Goal: Navigation & Orientation: Understand site structure

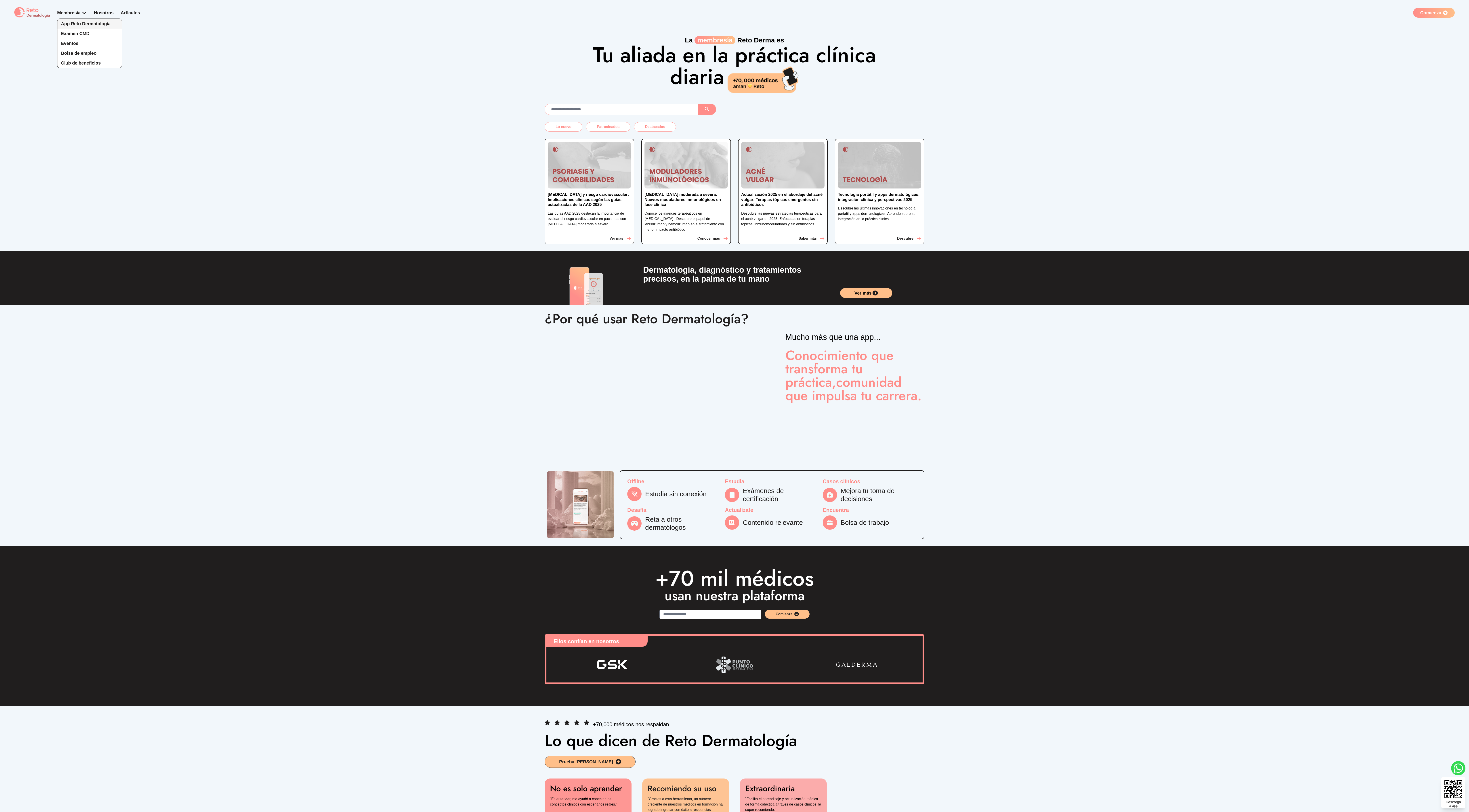
click at [83, 21] on span "App Reto Dermatología" at bounding box center [86, 23] width 50 height 5
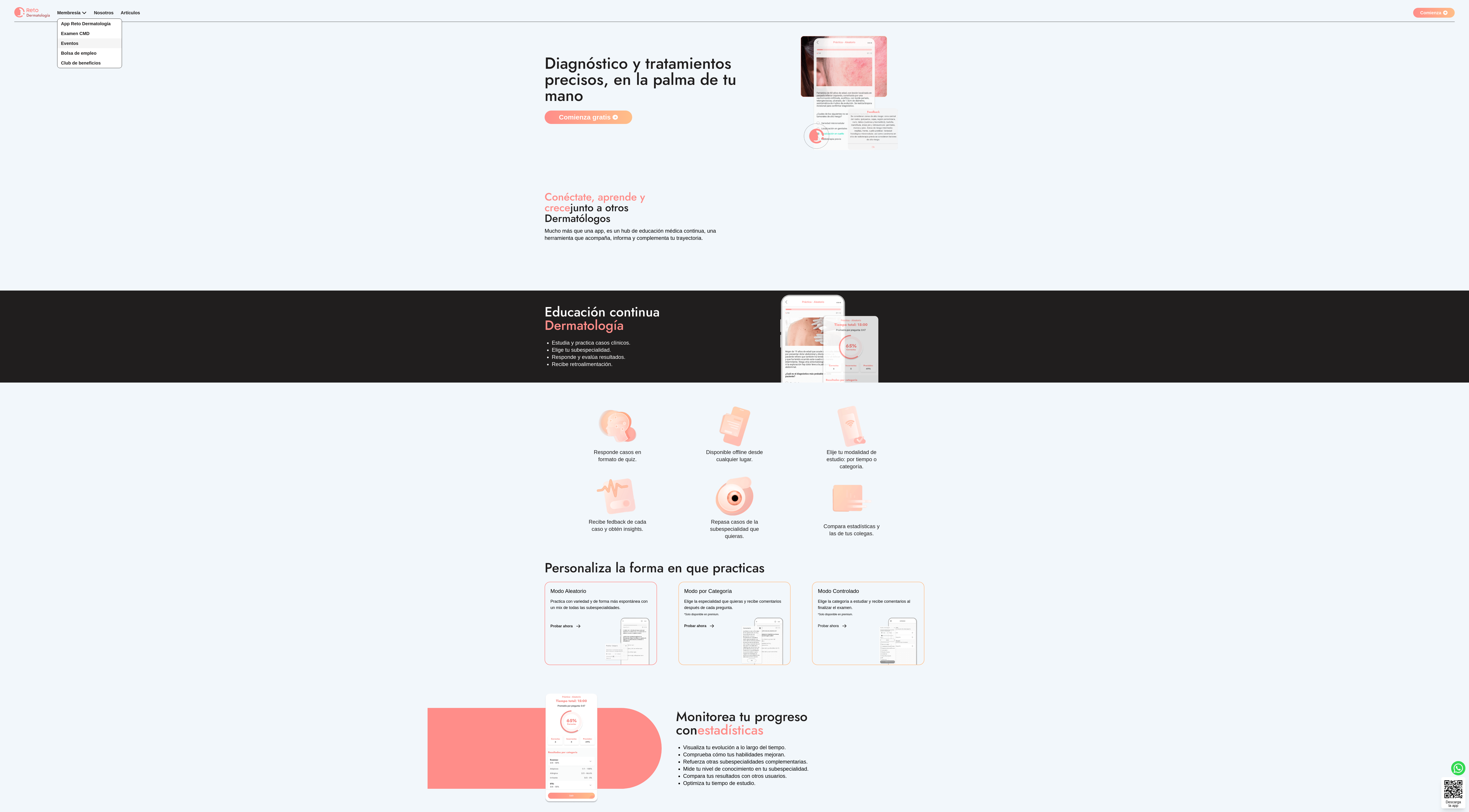
click at [80, 42] on link "Eventos" at bounding box center [90, 43] width 64 height 10
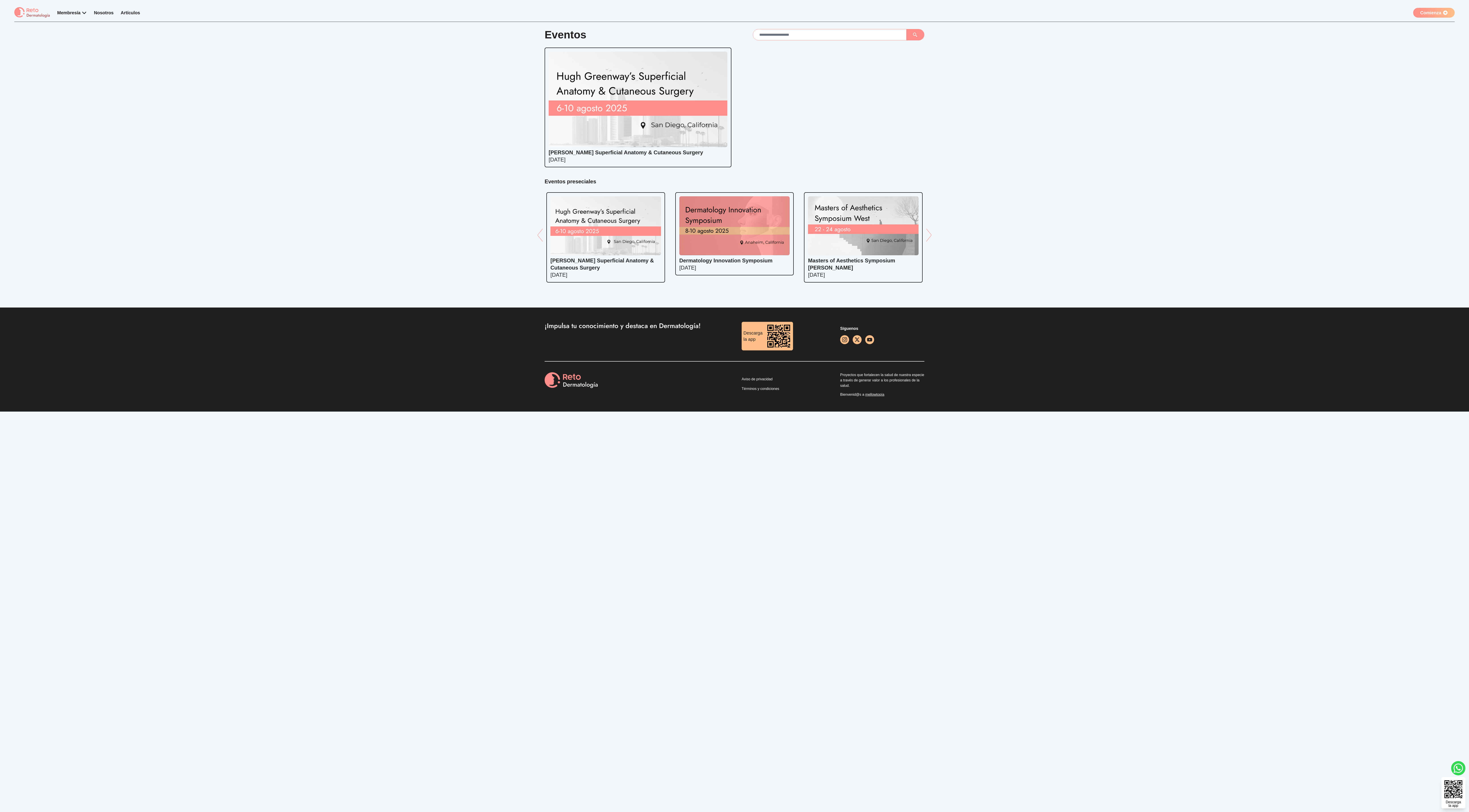
click at [297, 203] on div "¡Impulsa tu conocimiento y destaca en Dermatología! Google Play App Store Desca…" at bounding box center [734, 359] width 1469 height 104
click at [83, 54] on span "Bolsa de empleo" at bounding box center [79, 53] width 35 height 5
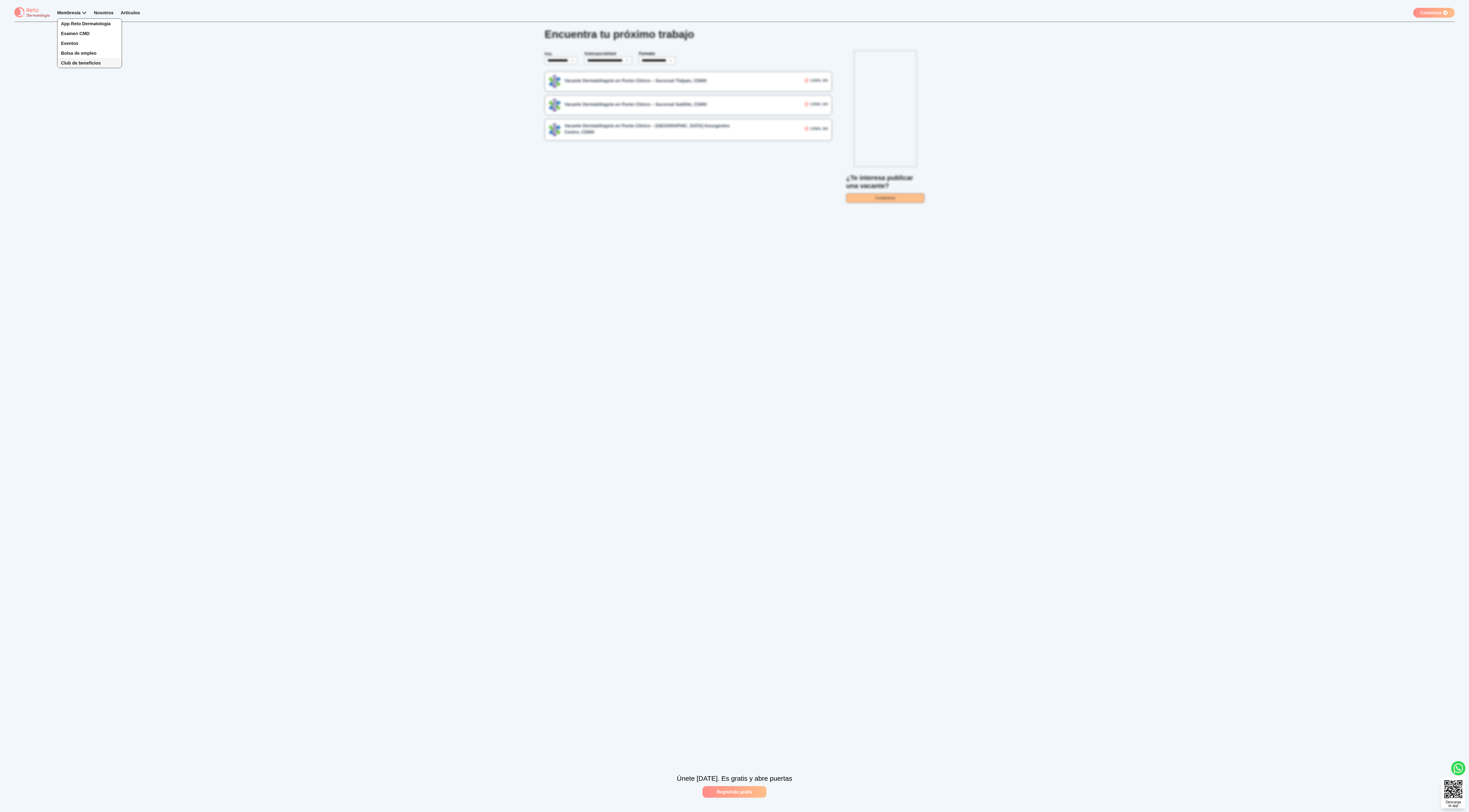
click at [82, 63] on span "Club de beneficios" at bounding box center [81, 63] width 40 height 5
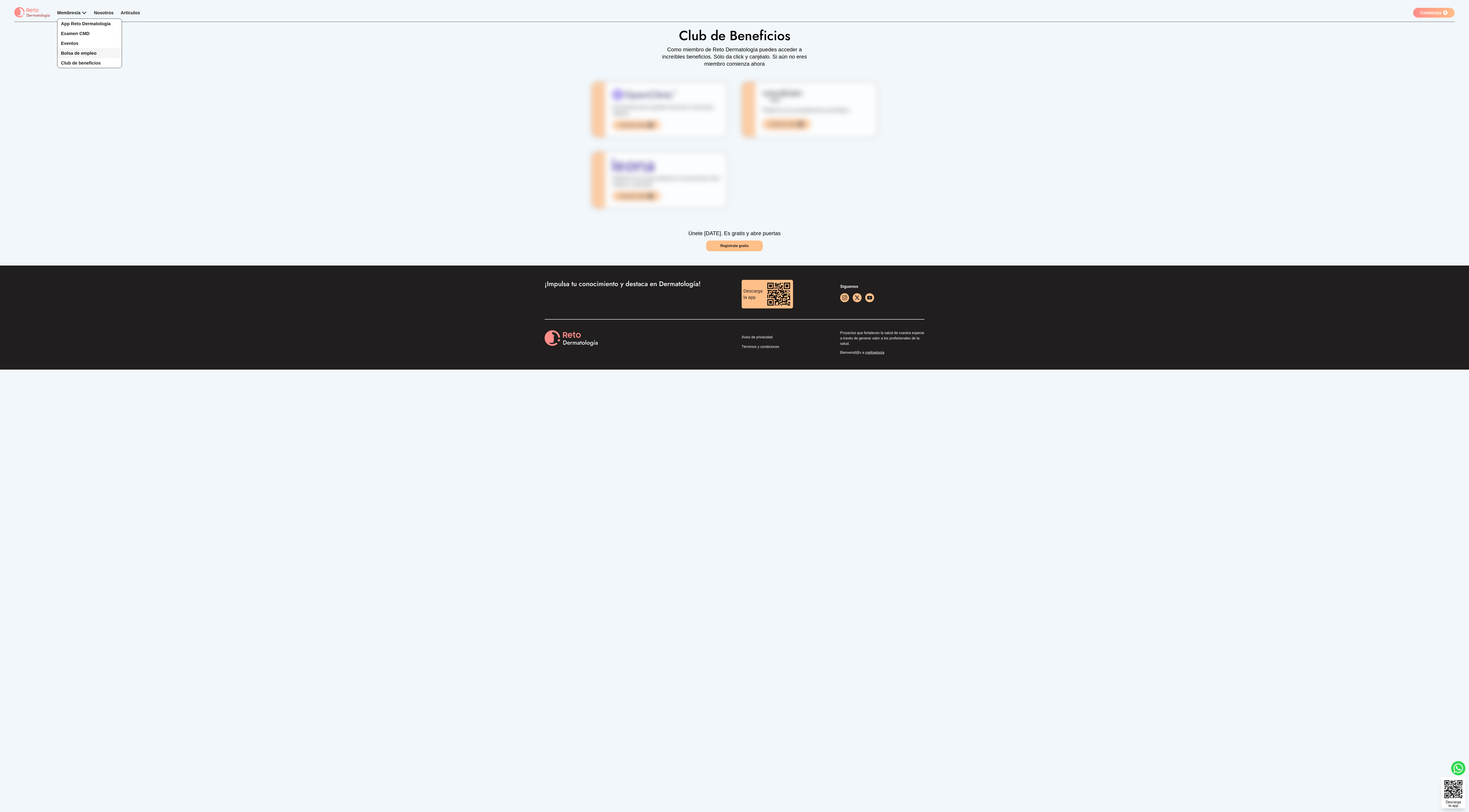
click at [79, 54] on span "Bolsa de empleo" at bounding box center [79, 53] width 35 height 5
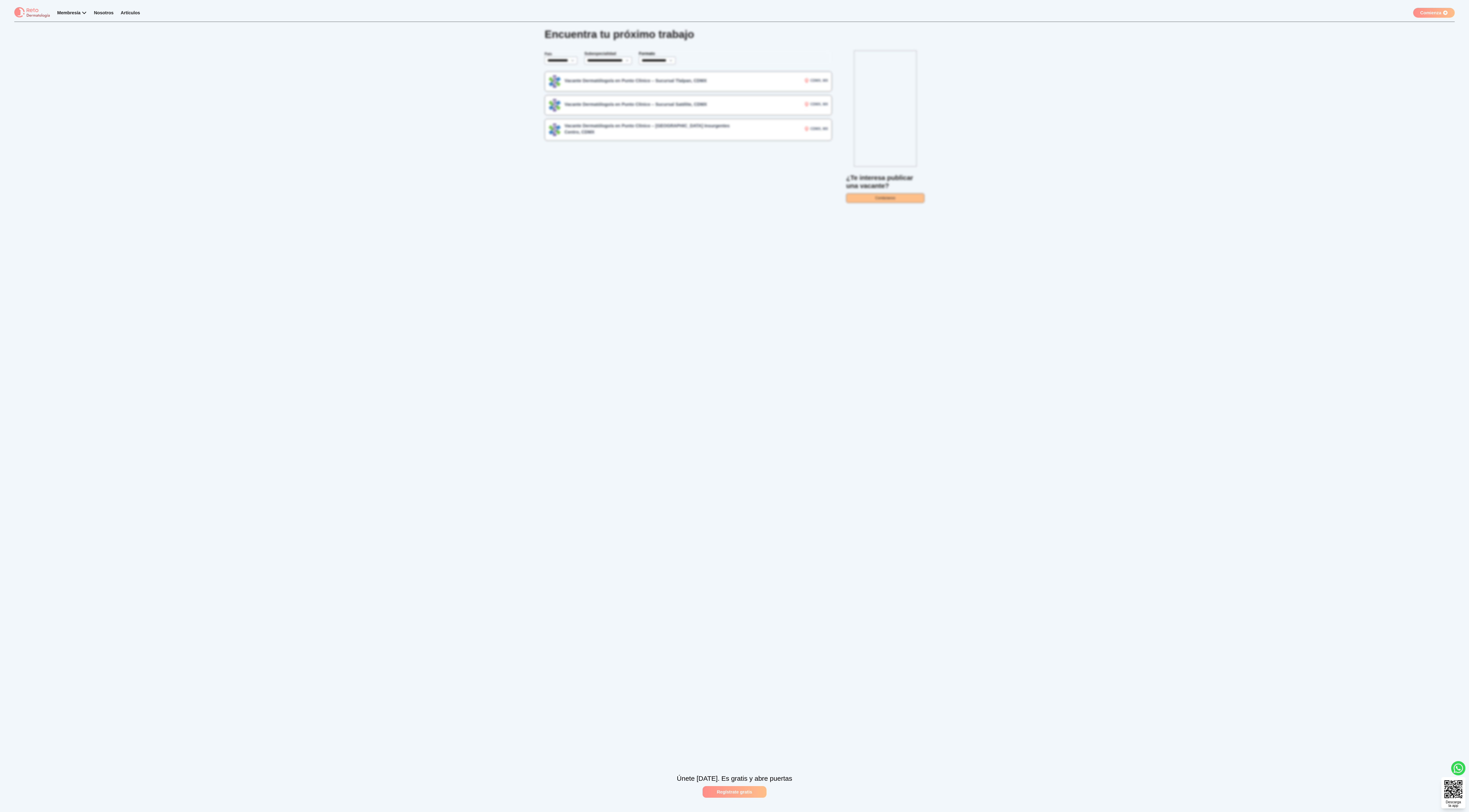
click at [104, 14] on link "Nosotros" at bounding box center [104, 13] width 19 height 5
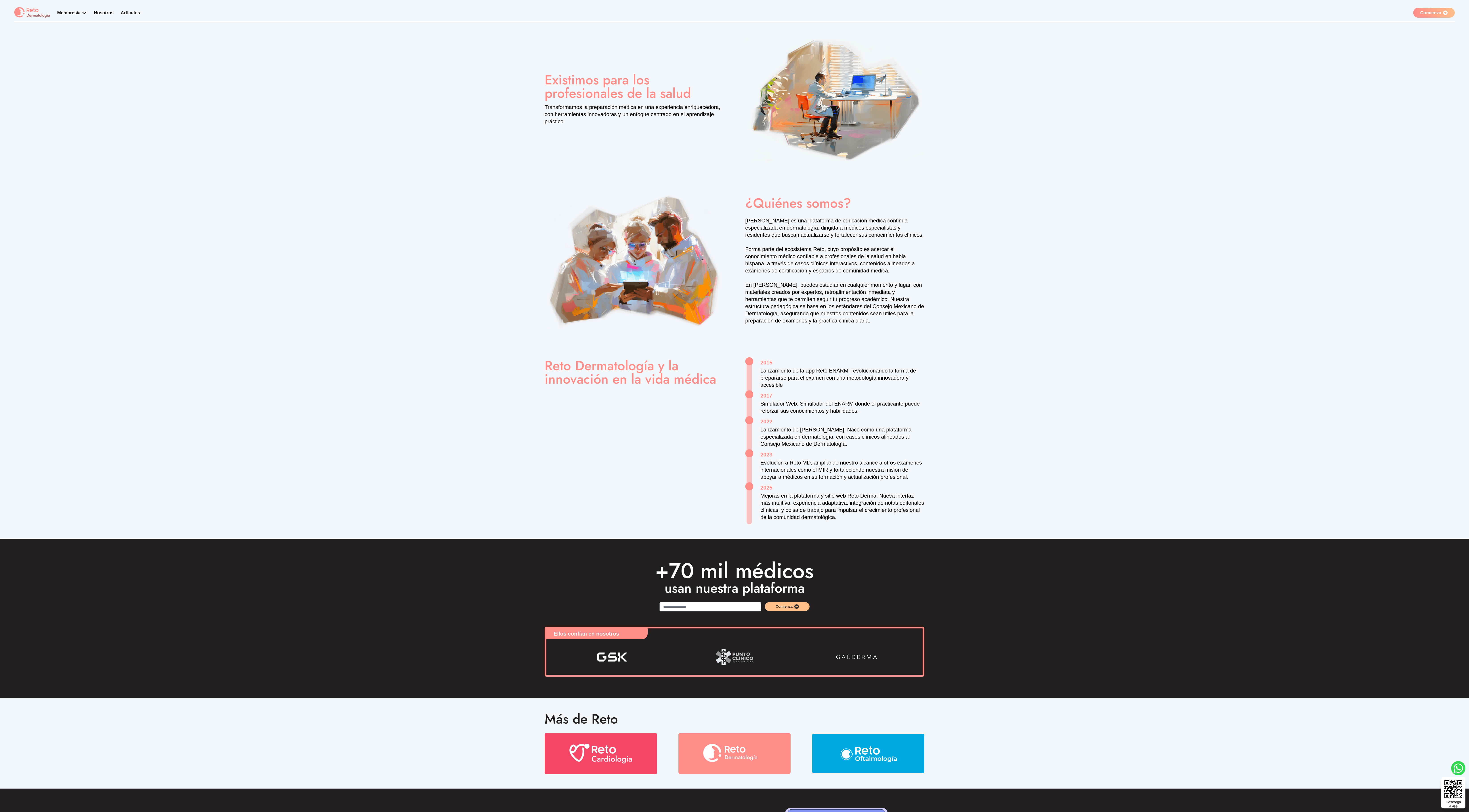
click at [132, 13] on link "Artículos" at bounding box center [131, 13] width 19 height 5
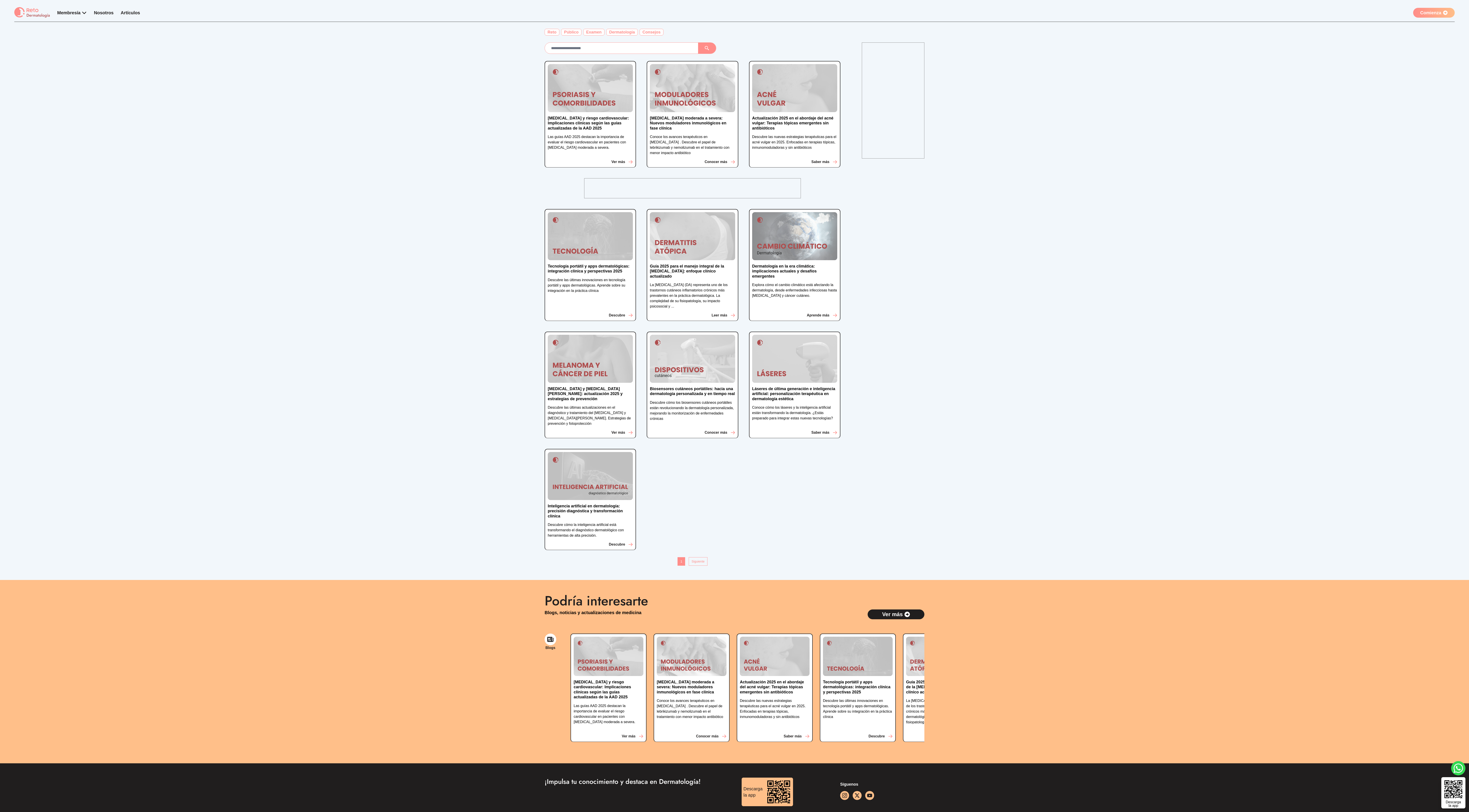
scroll to position [48, 0]
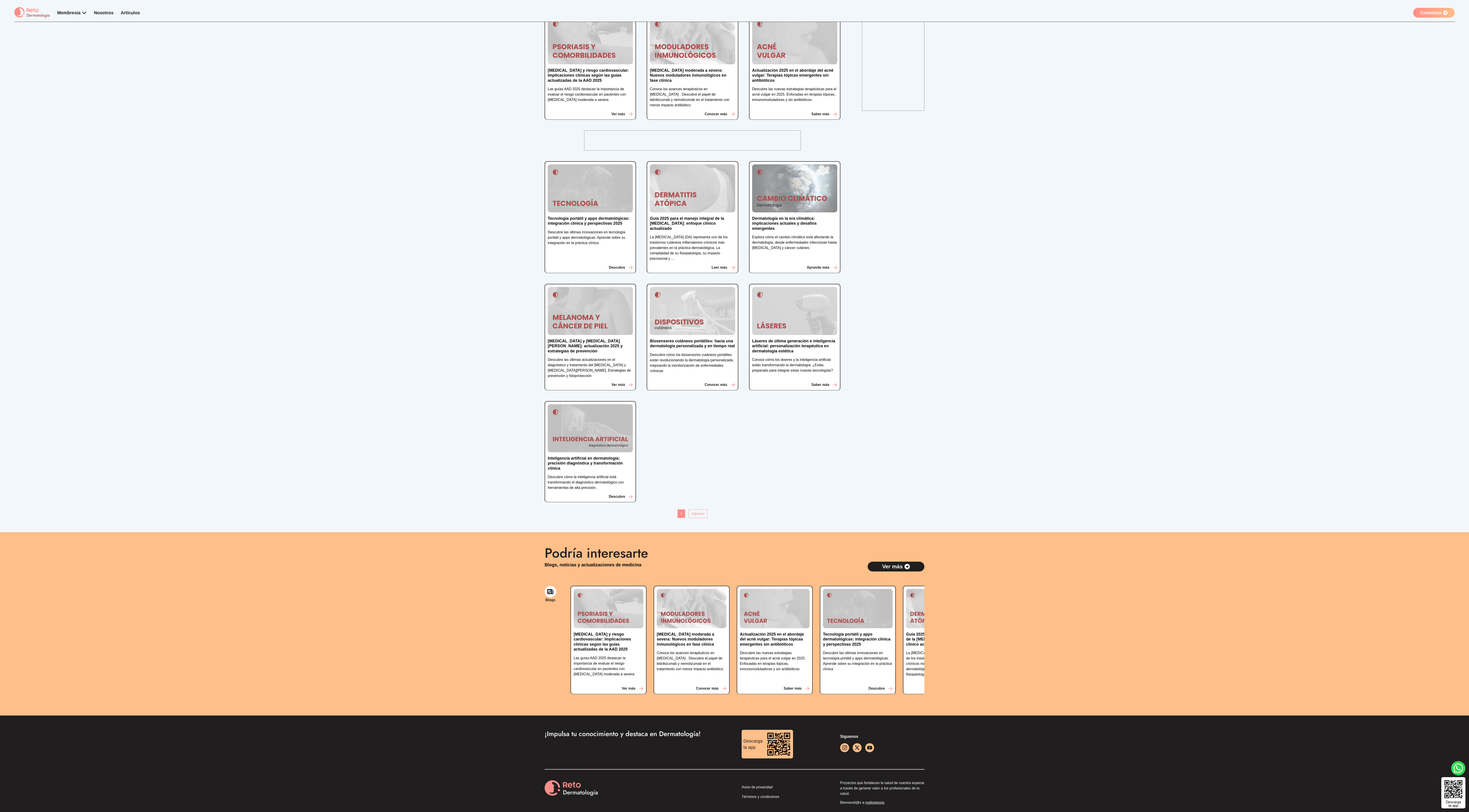
click at [39, 15] on img at bounding box center [32, 13] width 36 height 11
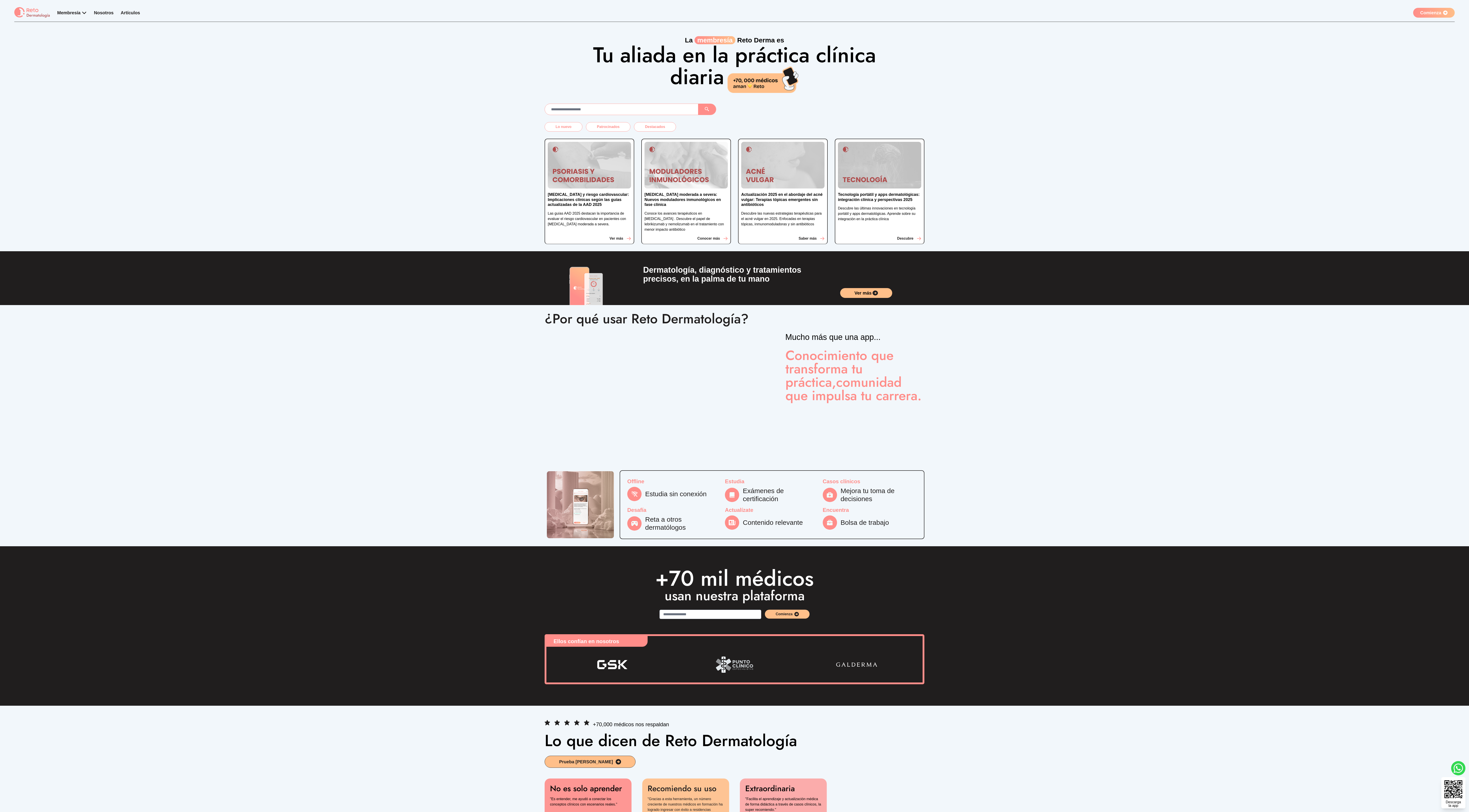
scroll to position [460, 0]
